Goal: Transaction & Acquisition: Book appointment/travel/reservation

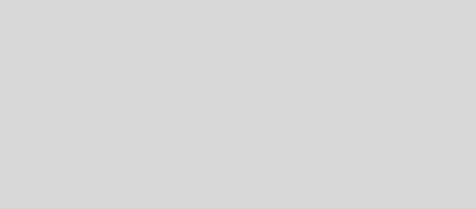
select select "es"
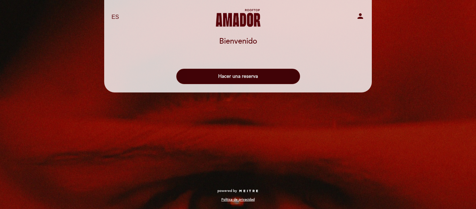
click at [280, 75] on button "Hacer una reserva" at bounding box center [238, 76] width 124 height 15
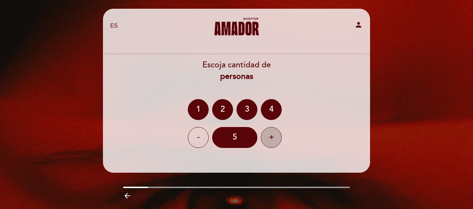
click at [266, 139] on div "+" at bounding box center [271, 137] width 21 height 21
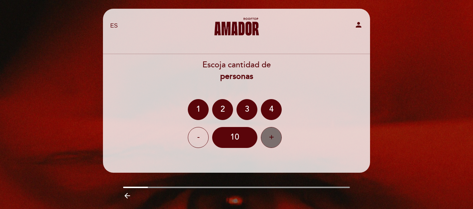
click at [266, 139] on div "+" at bounding box center [271, 137] width 21 height 21
click at [203, 135] on div "-" at bounding box center [198, 137] width 21 height 21
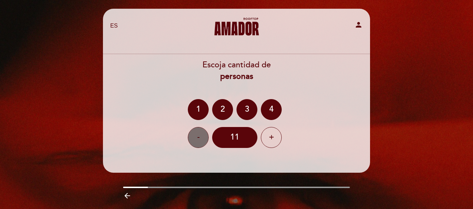
click at [203, 135] on div "-" at bounding box center [198, 137] width 21 height 21
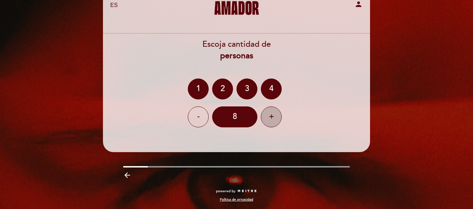
click at [278, 120] on div "+" at bounding box center [271, 116] width 21 height 21
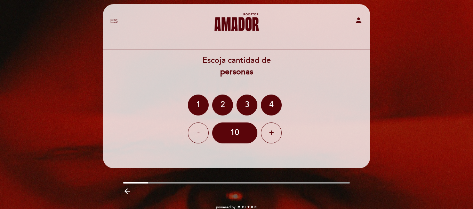
scroll to position [0, 0]
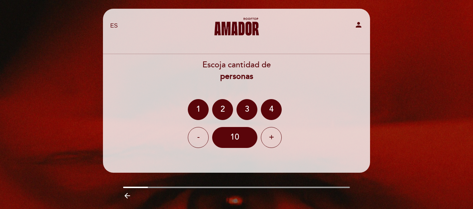
click at [287, 186] on div "EN ES PT [PERSON_NAME] Rooftop person [GEOGRAPHIC_DATA] [GEOGRAPHIC_DATA], Camb…" at bounding box center [237, 119] width 278 height 220
click at [268, 108] on div "4" at bounding box center [271, 109] width 21 height 21
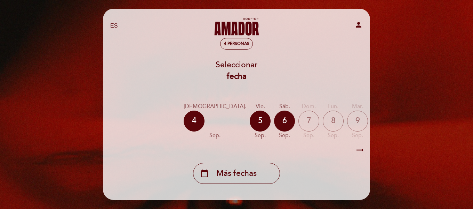
drag, startPoint x: 234, startPoint y: 146, endPoint x: 247, endPoint y: 142, distance: 13.8
click at [251, 144] on div "arrow_right_alt arrow_right_alt" at bounding box center [237, 149] width 268 height 15
drag, startPoint x: 248, startPoint y: 141, endPoint x: 259, endPoint y: 141, distance: 10.4
click at [259, 141] on div "[DEMOGRAPHIC_DATA][DATE] [DATE] [DATE] [DATE] [DATE] [DATE] [DATE] [DATE] vie. …" at bounding box center [237, 121] width 268 height 44
click at [250, 122] on div "5" at bounding box center [260, 120] width 21 height 21
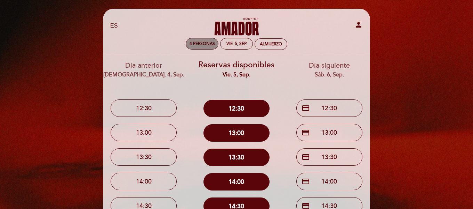
click at [209, 41] on span "4 personas" at bounding box center [202, 43] width 25 height 5
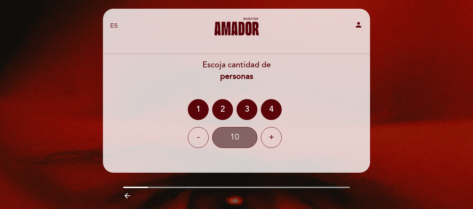
click at [243, 138] on div "10" at bounding box center [234, 137] width 45 height 21
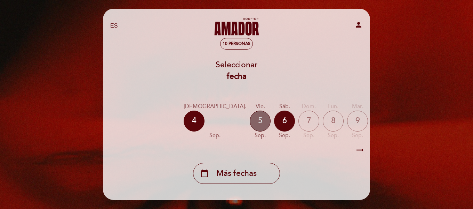
click at [250, 120] on div "5" at bounding box center [260, 120] width 21 height 21
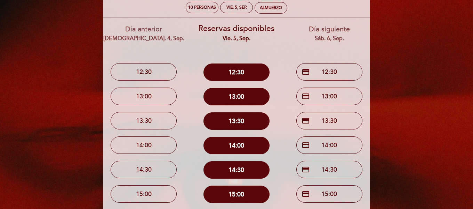
scroll to position [33, 0]
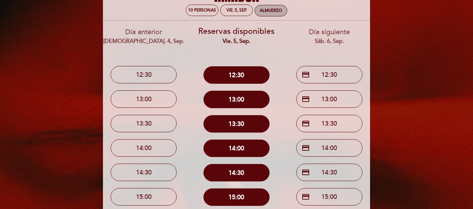
click at [280, 14] on div "Almuerzo" at bounding box center [271, 10] width 32 height 11
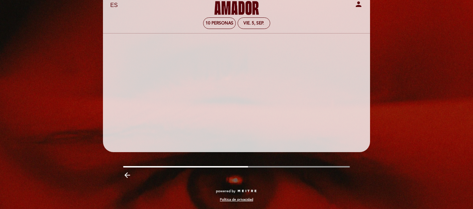
scroll to position [21, 0]
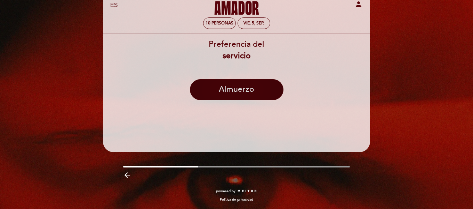
click at [243, 86] on button "Almuerzo" at bounding box center [237, 89] width 94 height 21
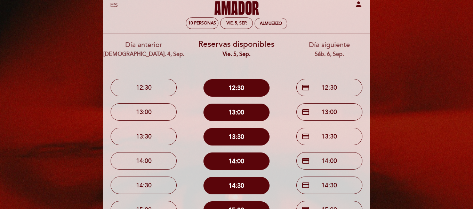
click at [336, 45] on div "Día siguiente sáb. 6, sep." at bounding box center [329, 49] width 83 height 18
click at [301, 46] on div "Día siguiente sáb. 6, sep." at bounding box center [329, 49] width 83 height 18
drag, startPoint x: 147, startPoint y: 54, endPoint x: 145, endPoint y: 49, distance: 5.1
click at [146, 53] on div "[DEMOGRAPHIC_DATA]. 4, sep." at bounding box center [144, 54] width 83 height 8
drag, startPoint x: 145, startPoint y: 48, endPoint x: 151, endPoint y: 47, distance: 6.4
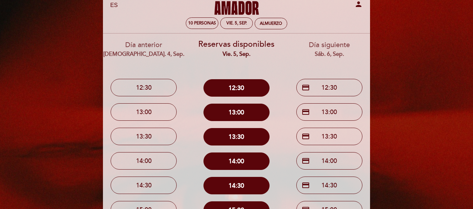
click at [145, 48] on div "Día anterior jue. 4, sep." at bounding box center [144, 49] width 83 height 18
click at [201, 20] on div "10 personas" at bounding box center [202, 23] width 32 height 11
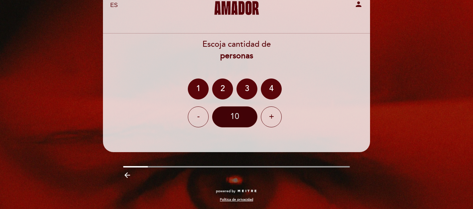
click at [252, 112] on div "10" at bounding box center [234, 116] width 45 height 21
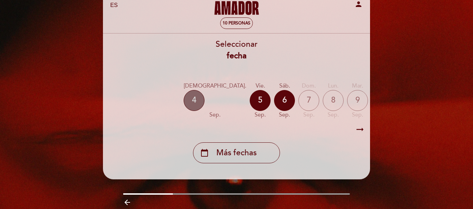
click at [194, 103] on div "4" at bounding box center [194, 100] width 21 height 21
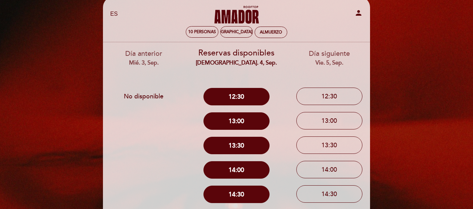
scroll to position [0, 0]
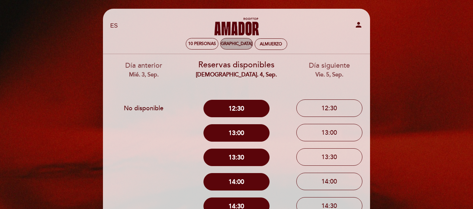
click at [249, 47] on div "[DEMOGRAPHIC_DATA]. 4, sep." at bounding box center [236, 43] width 33 height 11
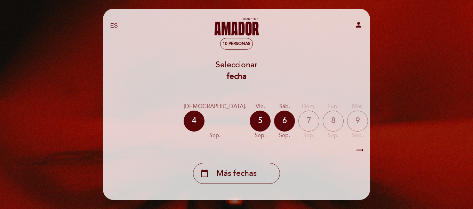
click at [396, 120] on div "11" at bounding box center [406, 120] width 21 height 21
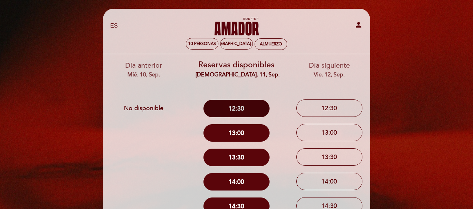
scroll to position [138, 0]
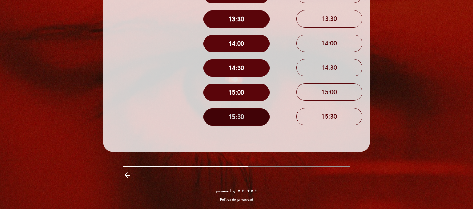
click at [251, 118] on button "15:30" at bounding box center [237, 116] width 66 height 17
